Goal: Task Accomplishment & Management: Complete application form

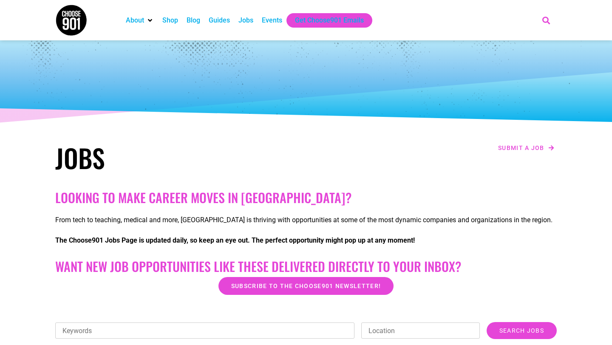
click at [544, 21] on icon "Search" at bounding box center [546, 20] width 14 height 14
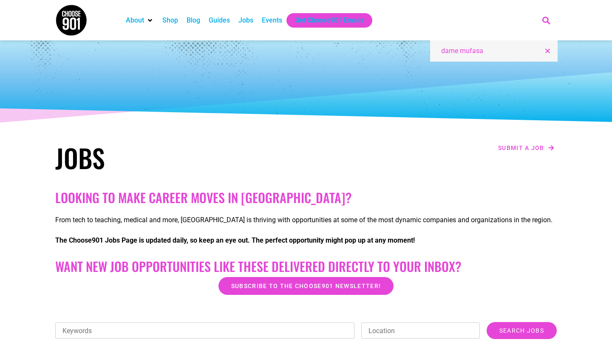
type input "dame mufasa"
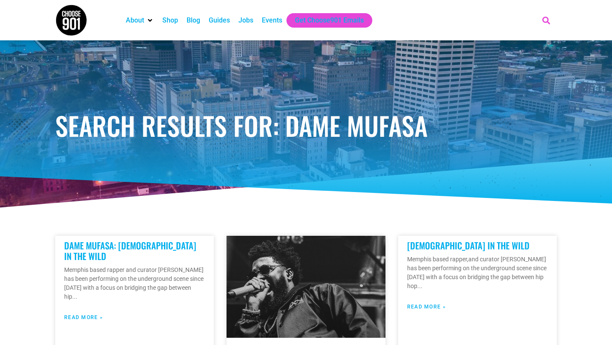
click at [544, 20] on icon "Search" at bounding box center [546, 20] width 14 height 14
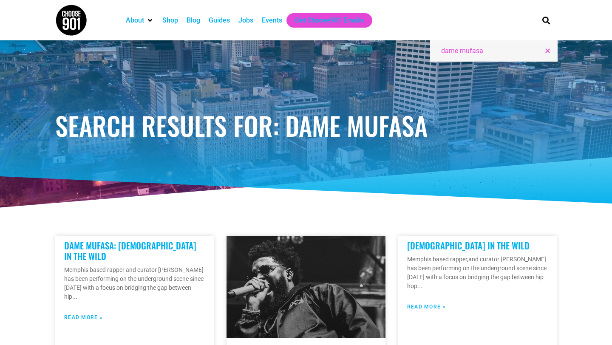
click at [539, 52] on input "dame mufasa" at bounding box center [490, 51] width 99 height 10
click at [546, 51] on icon "Close this search box." at bounding box center [547, 51] width 6 height 6
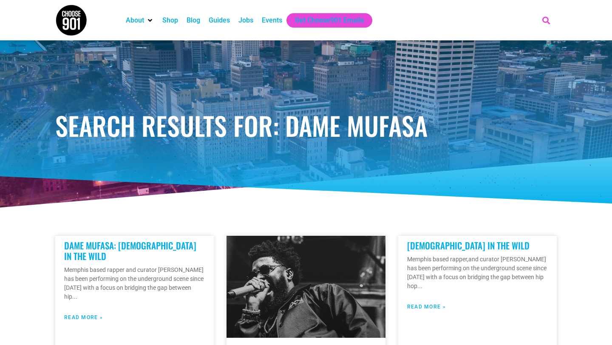
click at [547, 21] on icon "Search" at bounding box center [546, 20] width 14 height 14
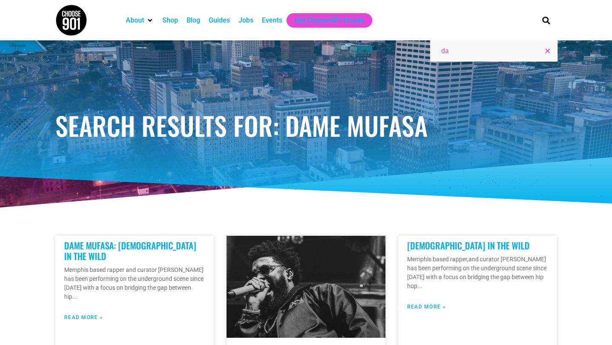
type input "d"
type input "austin cruise"
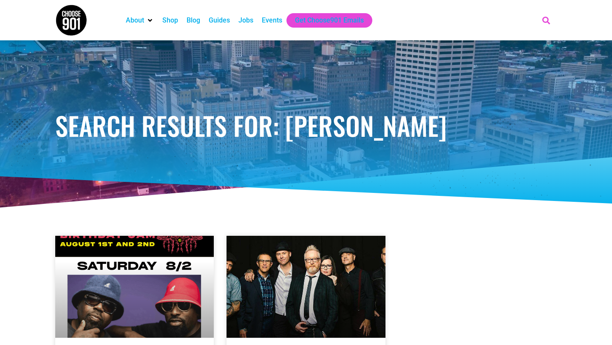
click at [548, 17] on icon "Search" at bounding box center [546, 20] width 14 height 14
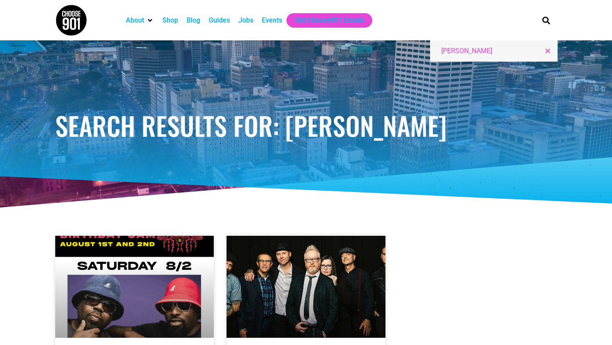
click at [547, 50] on icon "Close this search box." at bounding box center [547, 51] width 6 height 6
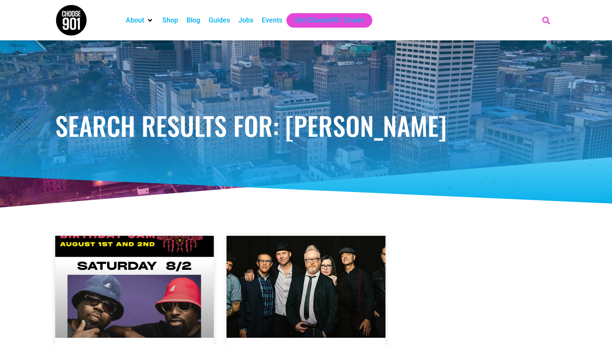
click at [544, 19] on icon "Search" at bounding box center [546, 20] width 14 height 14
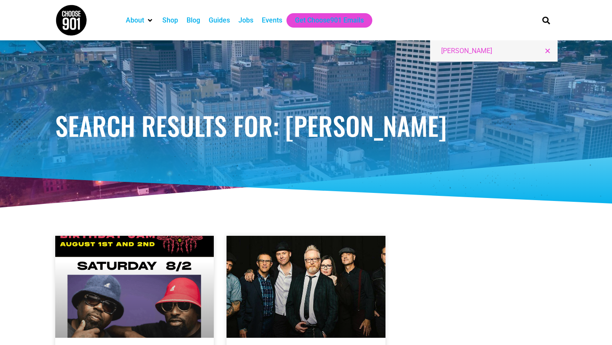
click at [538, 51] on input "austin cruise" at bounding box center [490, 51] width 99 height 10
type input "supa glock bros"
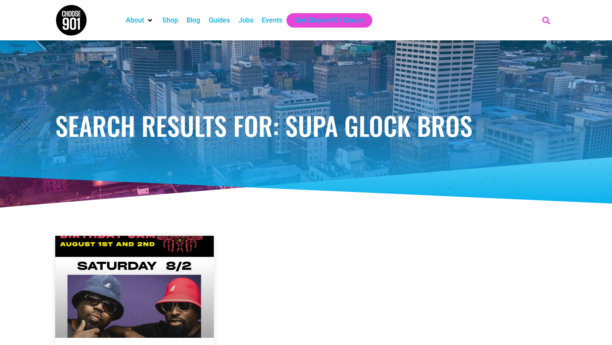
click at [544, 20] on icon "Search" at bounding box center [546, 20] width 14 height 14
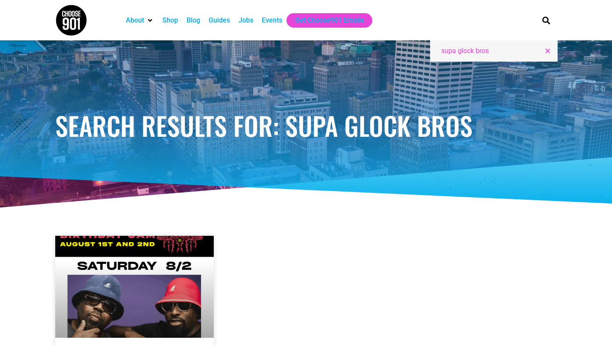
click at [536, 51] on input "supa glock bros" at bounding box center [490, 51] width 99 height 10
type input "spek was here"
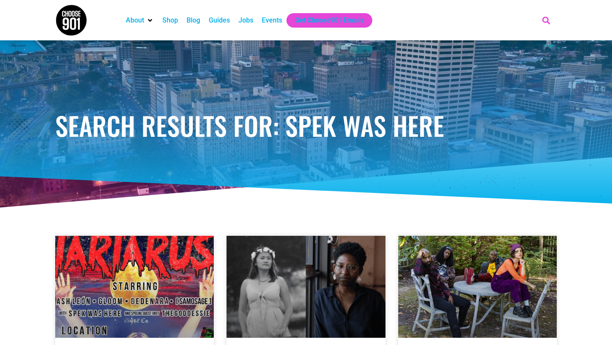
click at [546, 17] on icon "Search" at bounding box center [546, 20] width 14 height 14
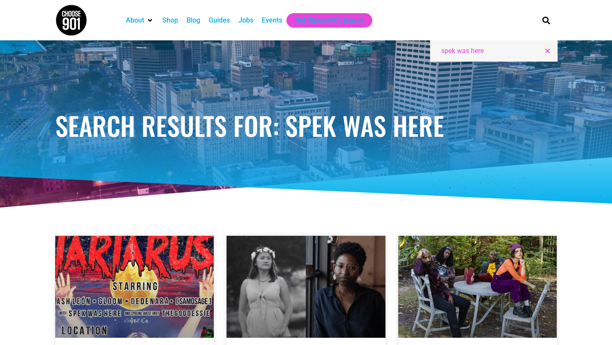
click at [538, 49] on input "spek was here" at bounding box center [490, 51] width 99 height 10
type input "the goddessie"
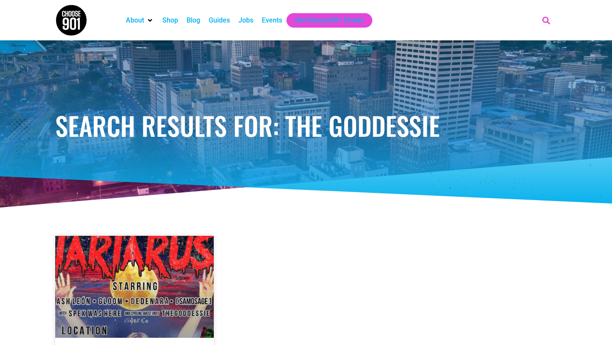
click at [548, 19] on icon "Search" at bounding box center [546, 20] width 14 height 14
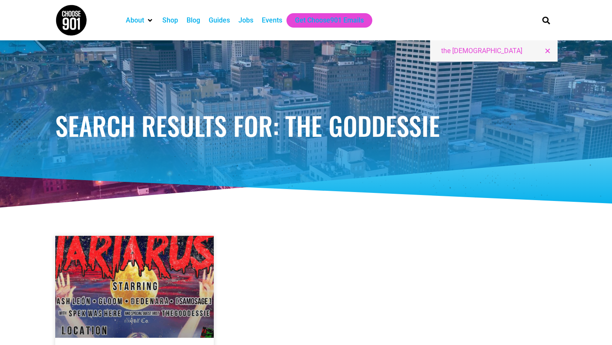
click at [536, 51] on input "the goddessie" at bounding box center [490, 51] width 99 height 10
type input "silas vassar"
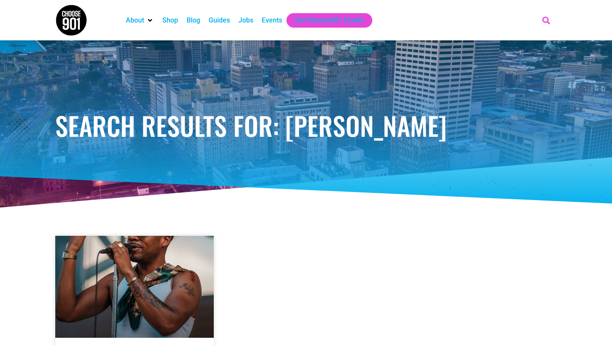
click at [547, 20] on icon "Search" at bounding box center [546, 20] width 14 height 14
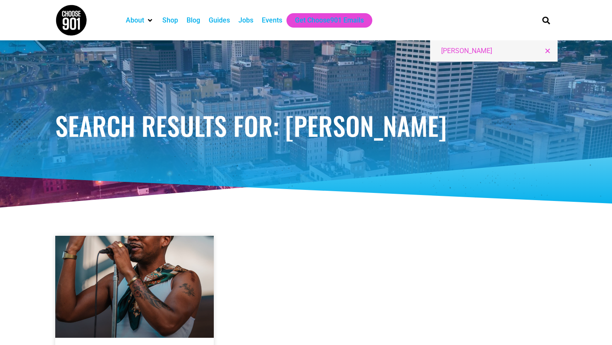
click at [536, 51] on input "[PERSON_NAME]" at bounding box center [490, 51] width 99 height 10
type input "kai ross"
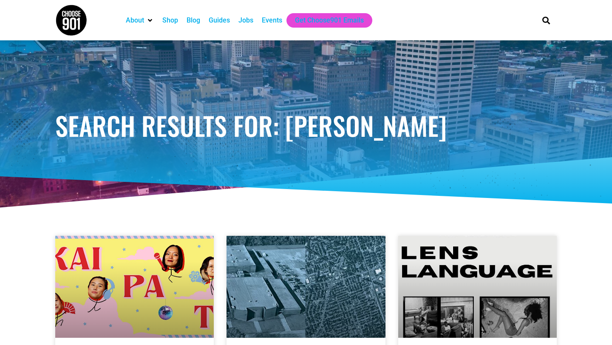
click at [249, 20] on div "Jobs" at bounding box center [245, 20] width 15 height 10
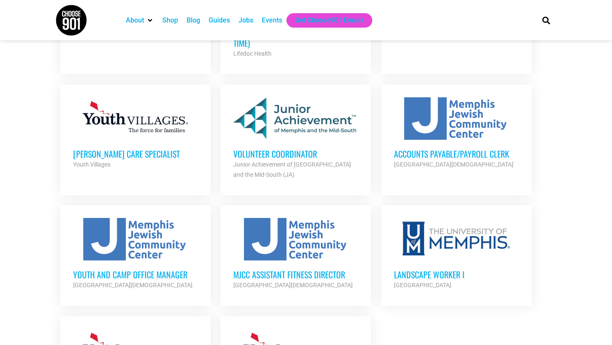
scroll to position [822, 0]
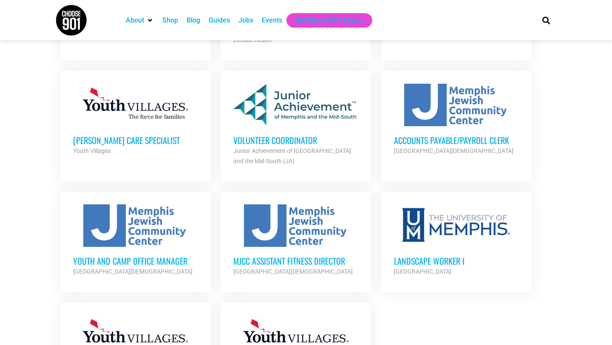
click at [264, 135] on h3 "Volunteer Coordinator" at bounding box center [295, 140] width 125 height 11
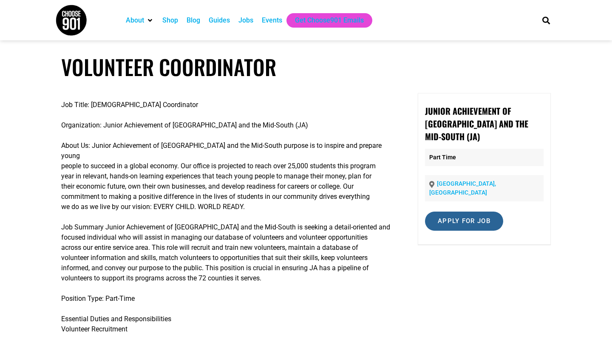
click at [469, 212] on input "Apply for job" at bounding box center [464, 221] width 78 height 19
